Goal: Navigation & Orientation: Find specific page/section

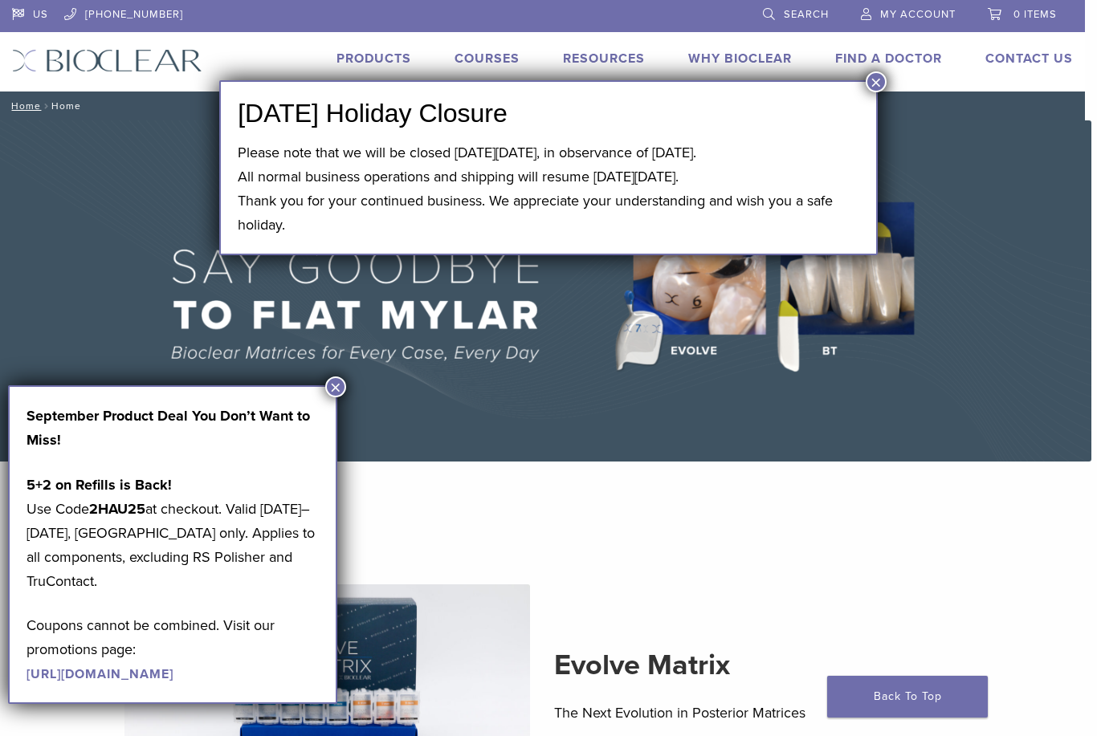
click at [872, 88] on button "×" at bounding box center [876, 81] width 21 height 21
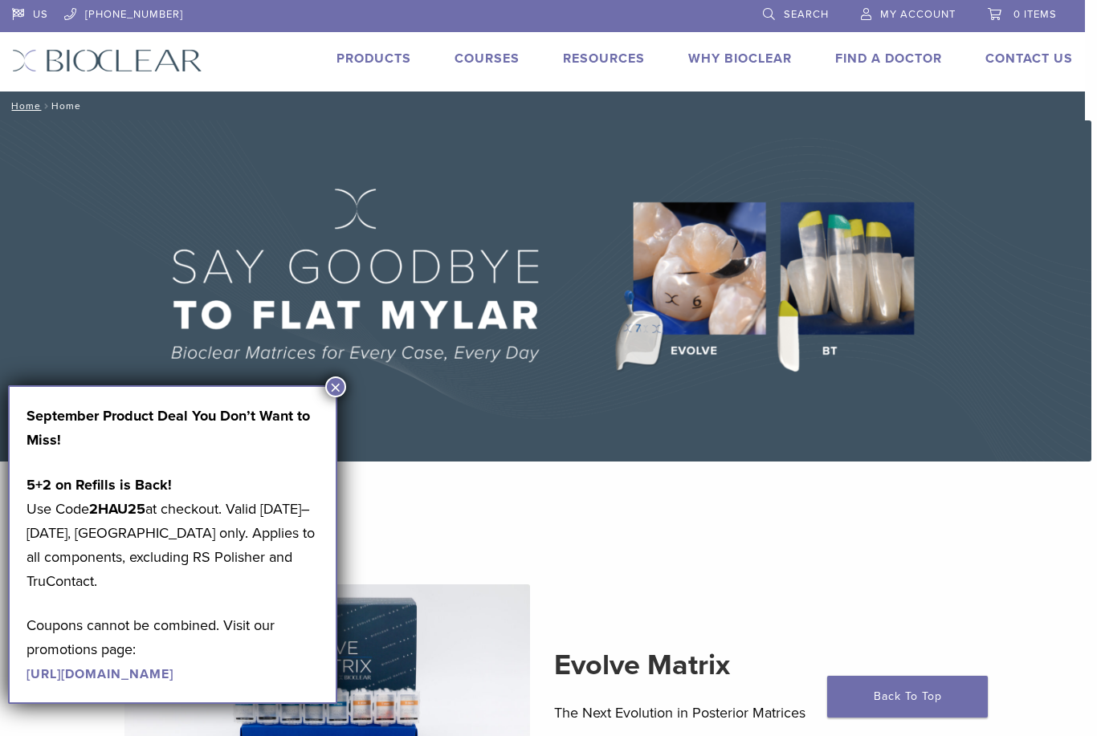
click at [336, 385] on button "×" at bounding box center [335, 387] width 21 height 21
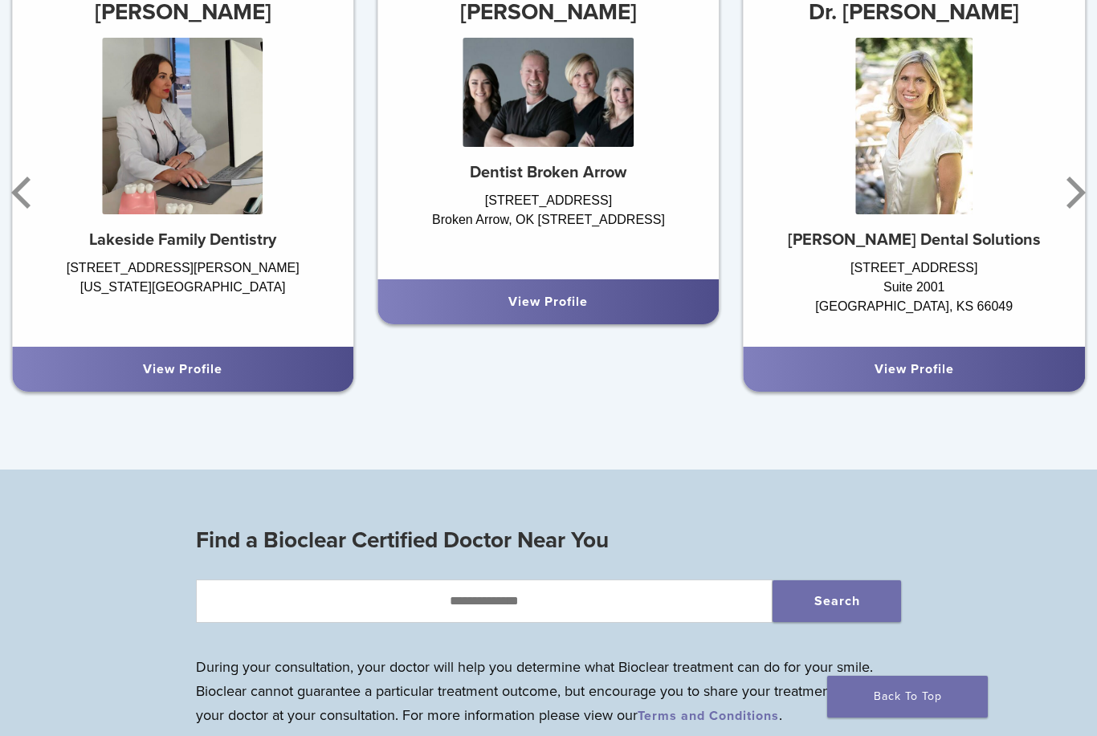
scroll to position [1044, 0]
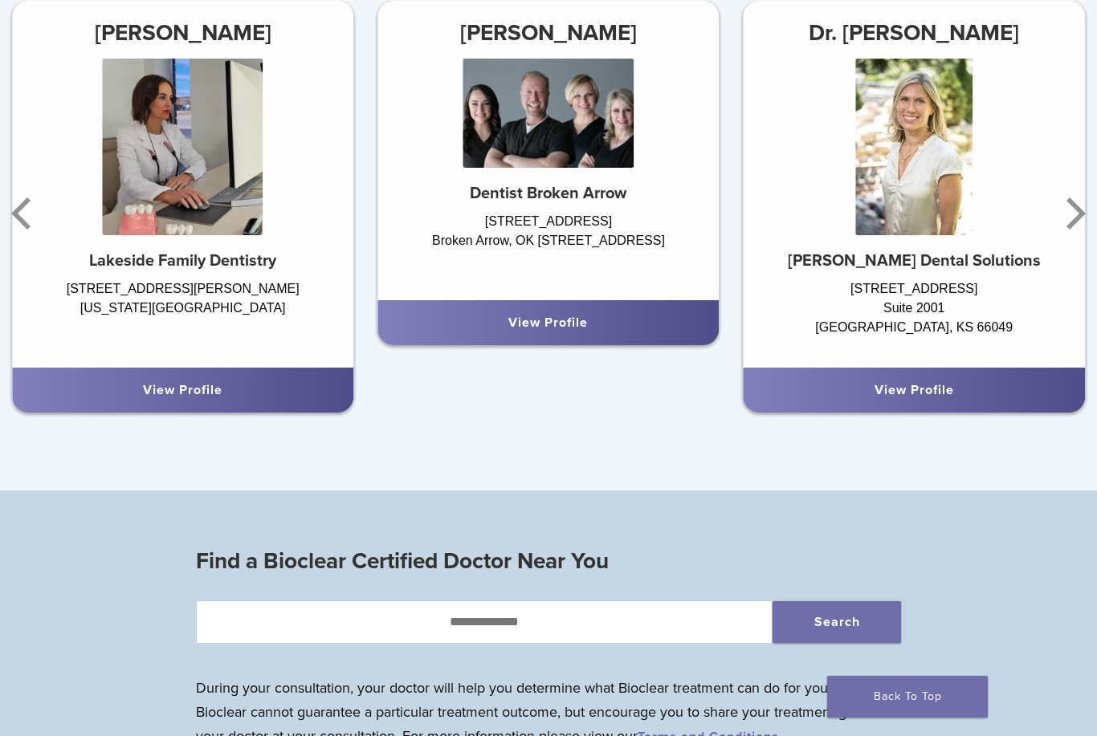
click at [596, 308] on div "View Profile" at bounding box center [547, 322] width 341 height 45
click at [1057, 215] on icon "Next" at bounding box center [1073, 213] width 32 height 96
click at [1071, 213] on icon "Next" at bounding box center [1073, 213] width 32 height 96
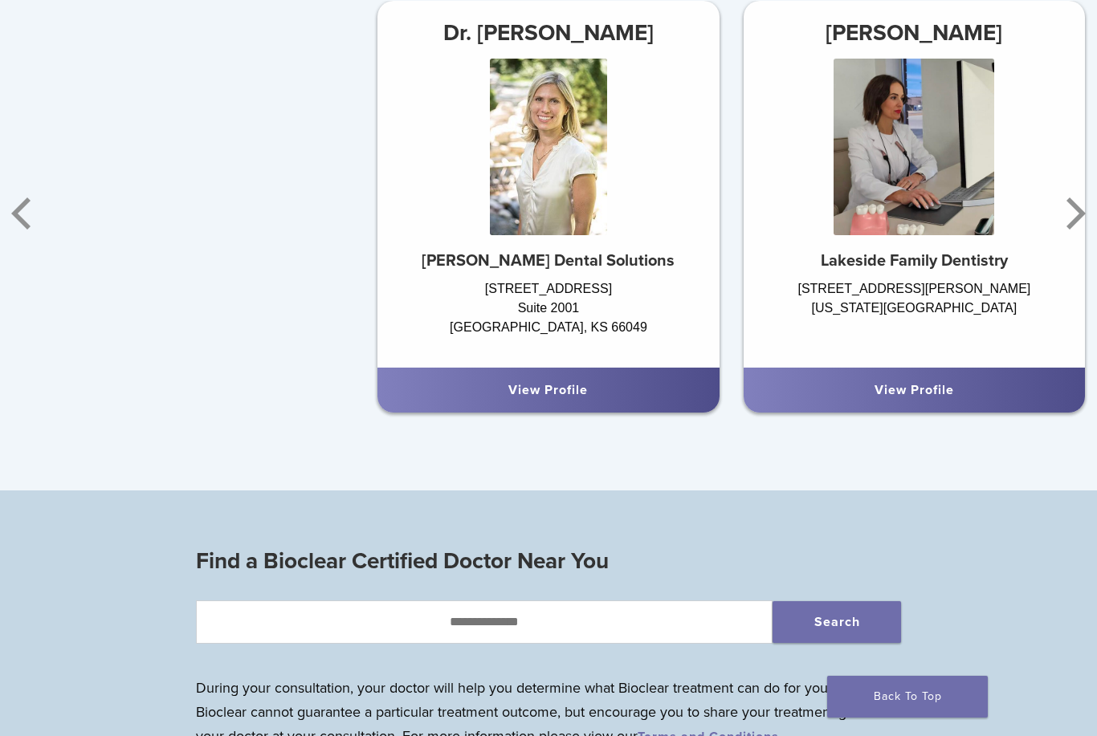
click at [1077, 214] on icon "Next" at bounding box center [1073, 213] width 32 height 96
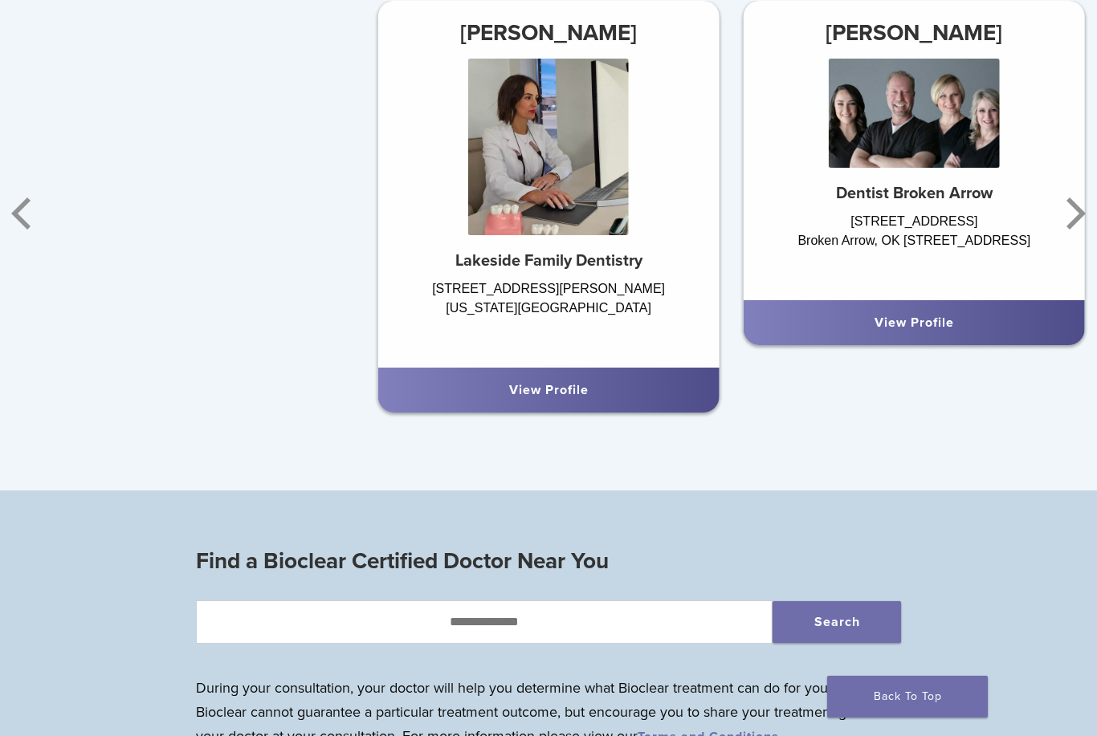
click at [1073, 229] on icon "Next" at bounding box center [1073, 213] width 32 height 96
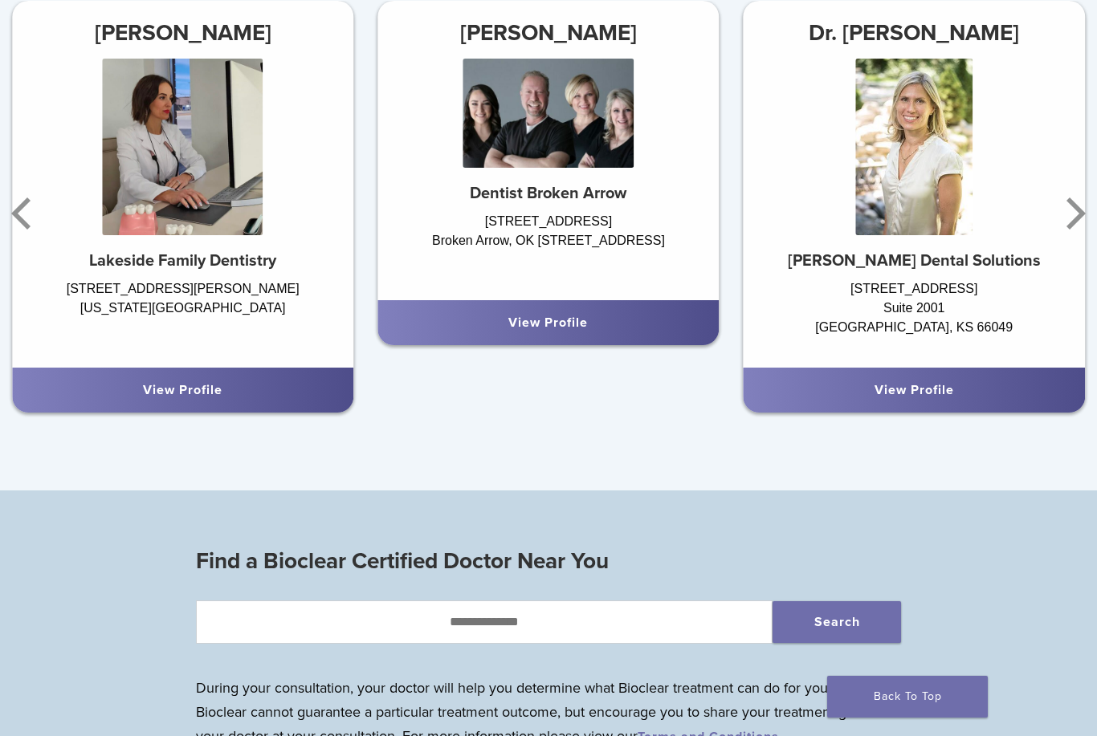
click at [1076, 216] on icon "Next" at bounding box center [1076, 214] width 19 height 32
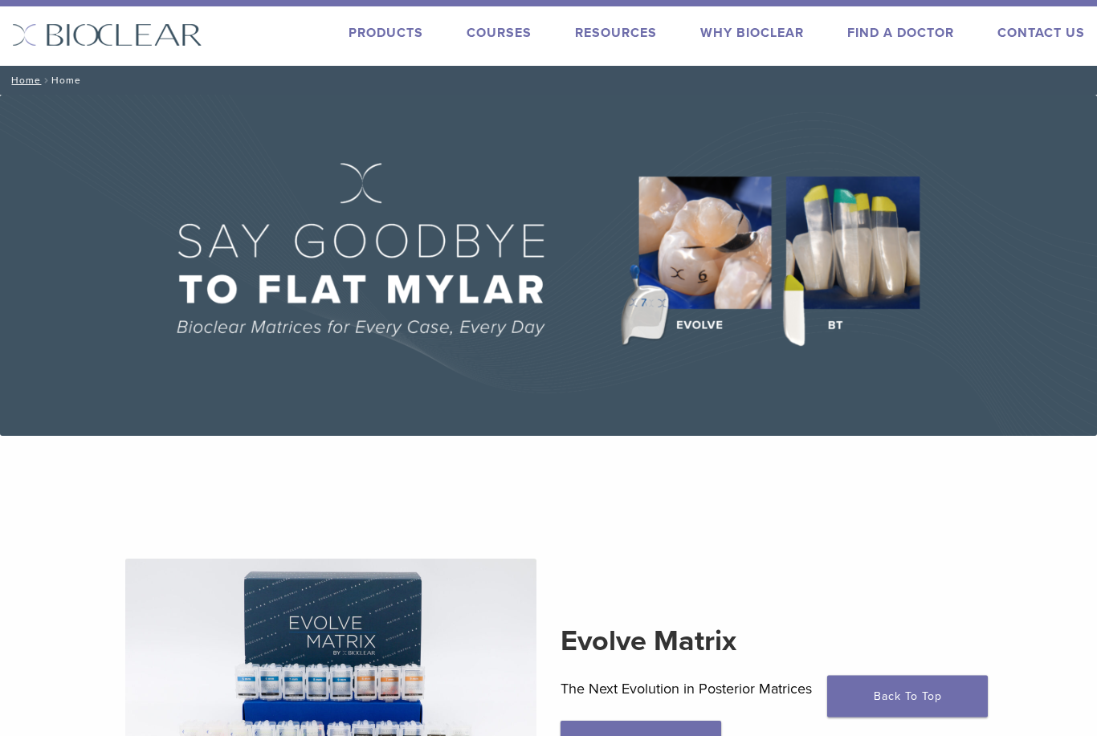
scroll to position [0, 0]
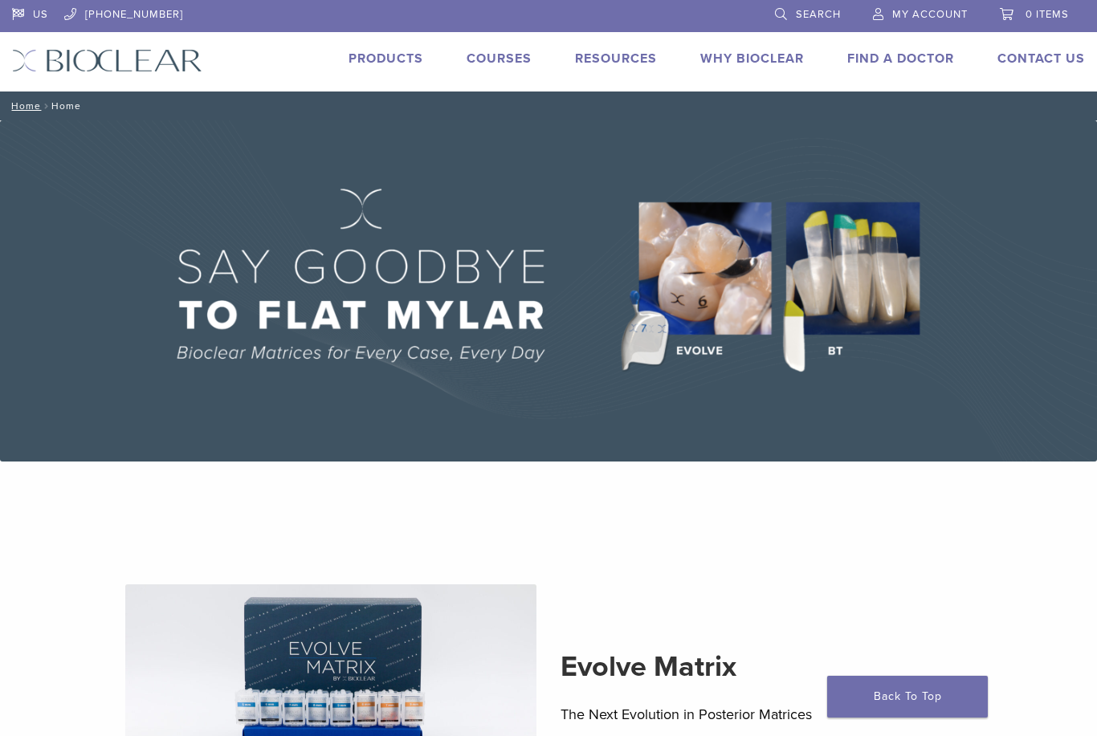
click at [916, 62] on link "Find A Doctor" at bounding box center [900, 59] width 107 height 16
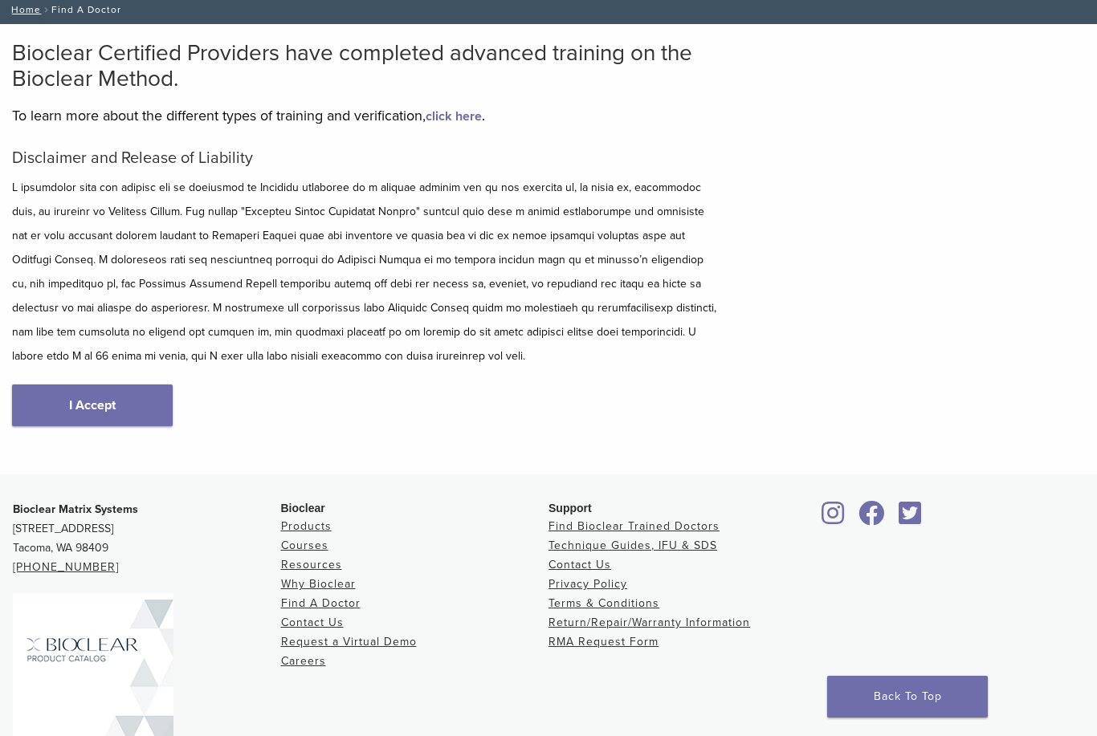
click at [142, 399] on link "I Accept" at bounding box center [92, 406] width 161 height 42
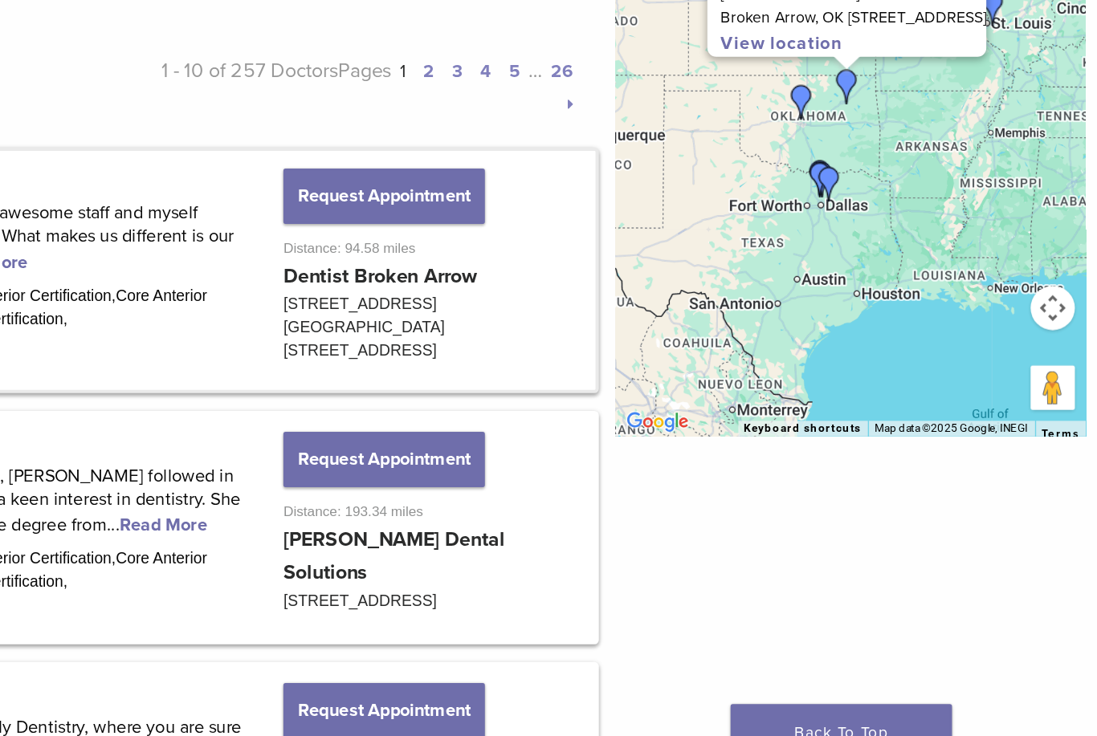
scroll to position [612, 0]
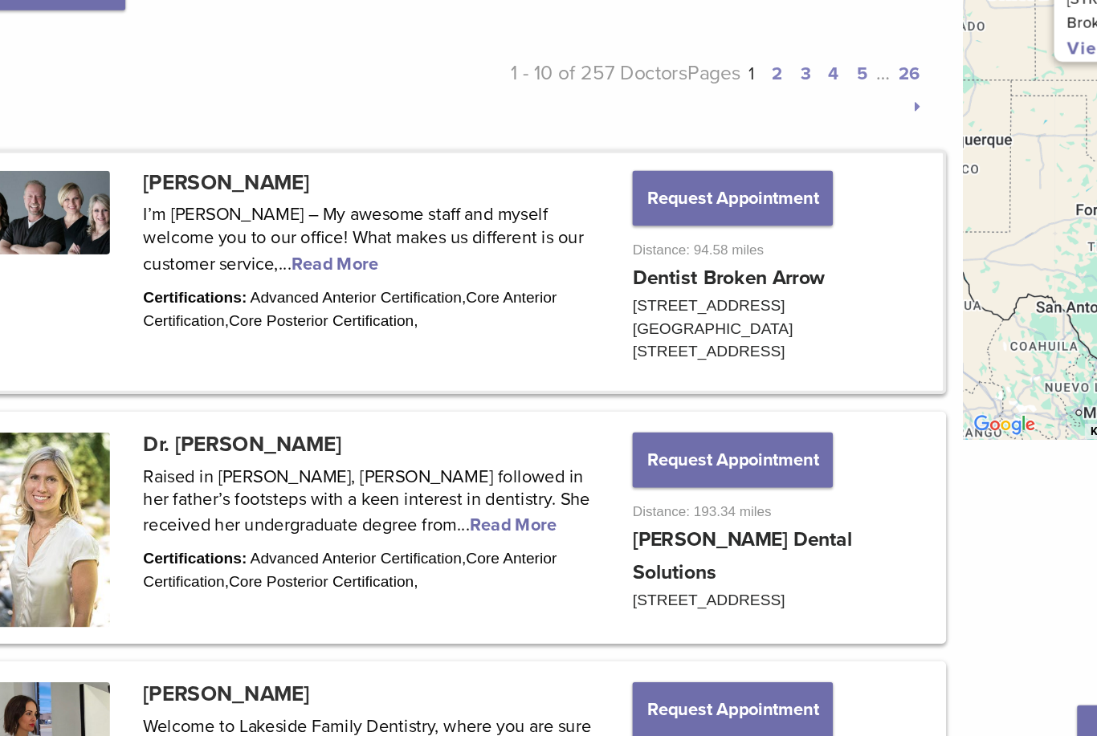
click at [203, 273] on link at bounding box center [371, 359] width 715 height 173
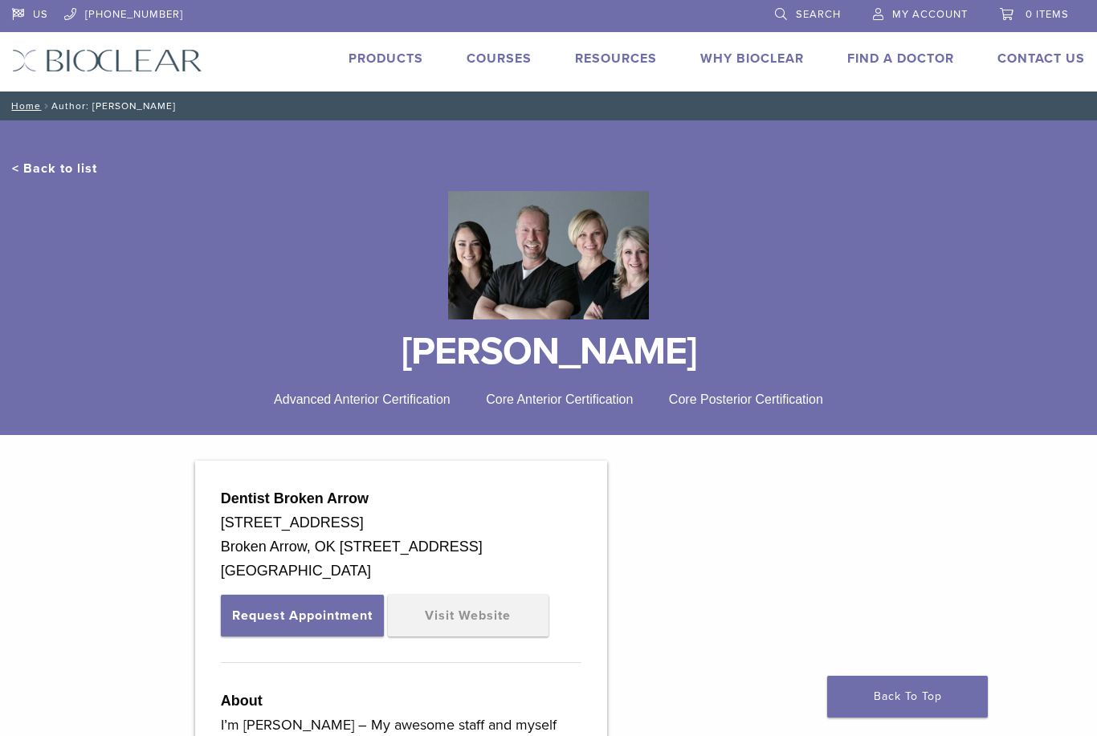
scroll to position [0, 12]
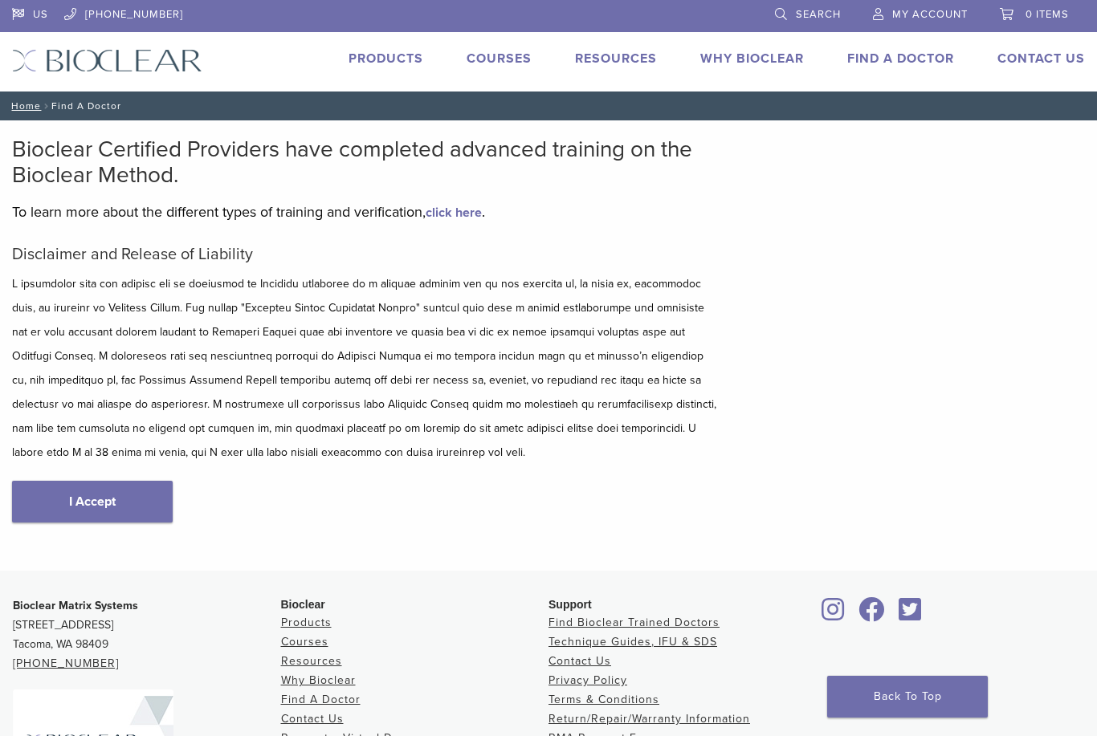
scroll to position [417, 41]
